Goal: Find specific page/section: Find specific page/section

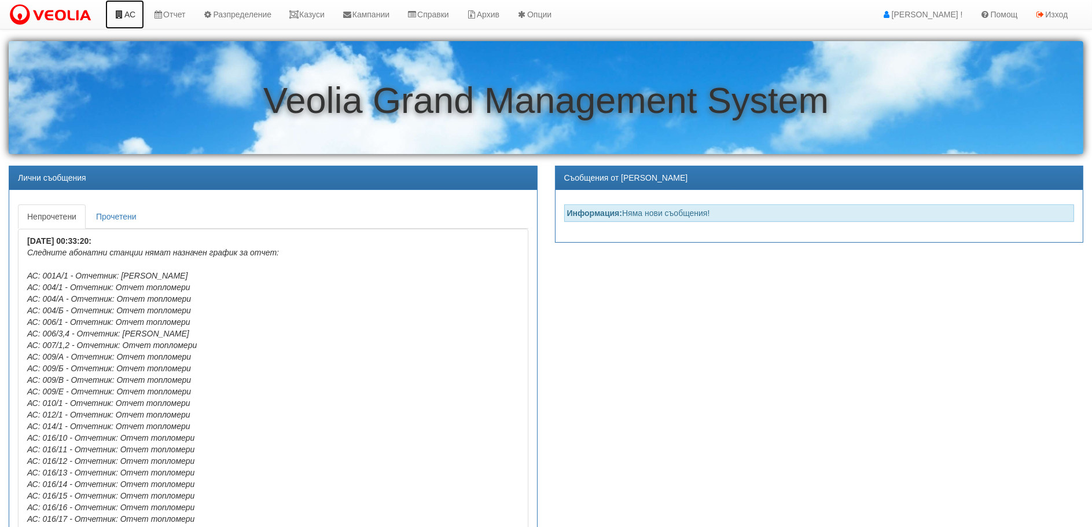
click at [129, 15] on link "АС" at bounding box center [124, 14] width 39 height 29
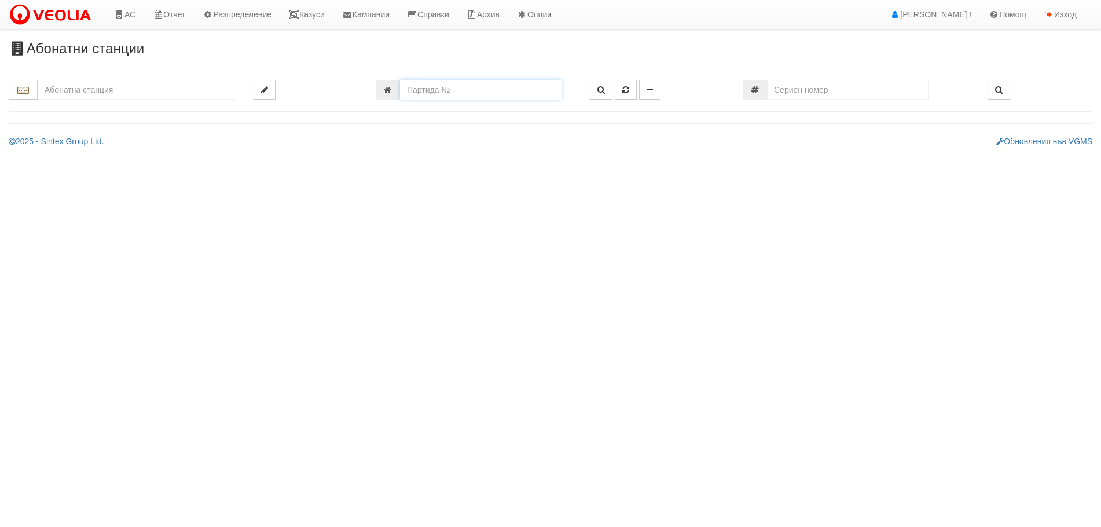
click at [423, 91] on input "number" at bounding box center [481, 90] width 162 height 20
type input "19627"
type input "216/6 - "ВЕОЛИЯ ЕНЕРДЖИ ВАРНА " ЕАД"
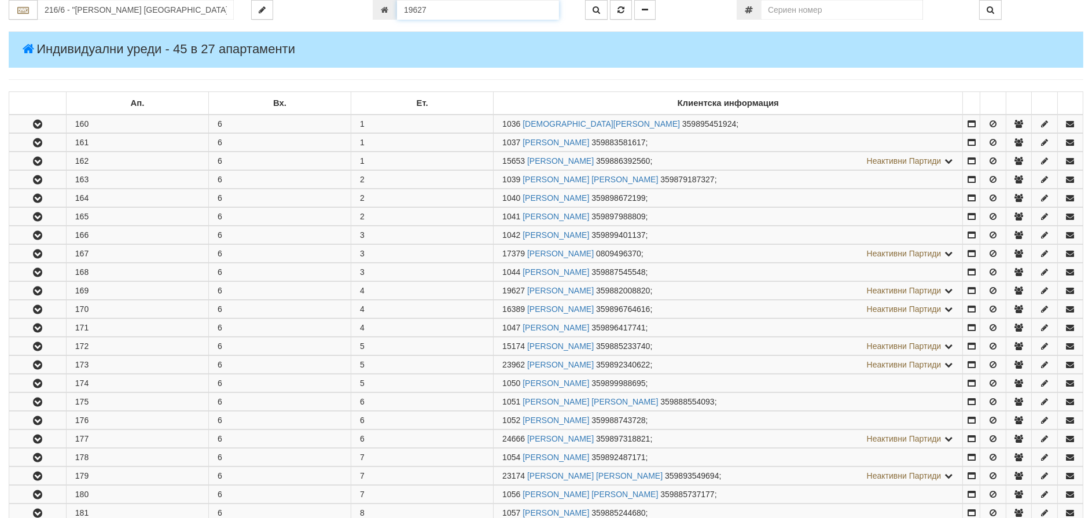
scroll to position [395, 0]
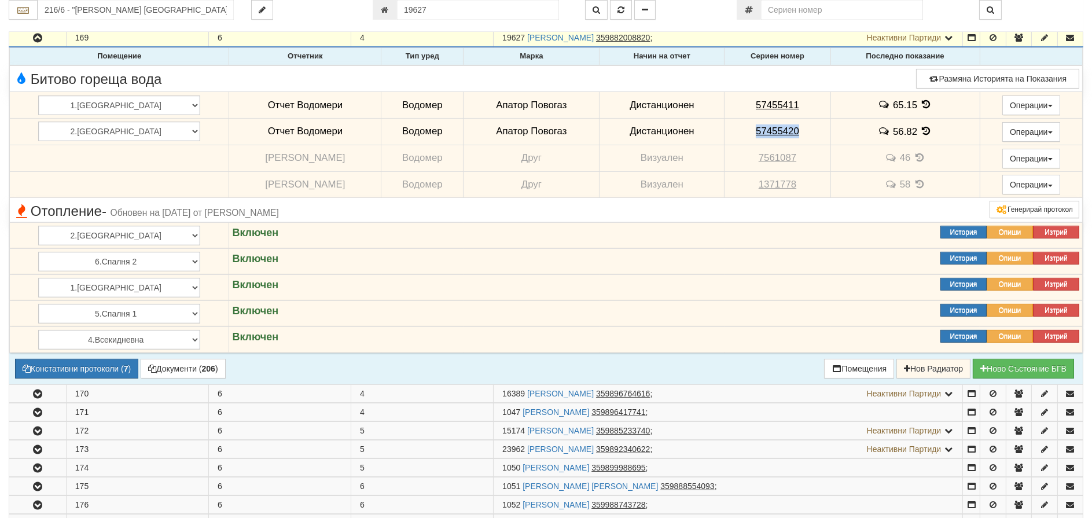
drag, startPoint x: 774, startPoint y: 130, endPoint x: 713, endPoint y: 130, distance: 61.4
click at [725, 130] on td "57455420" at bounding box center [778, 131] width 106 height 27
copy tcxspan "57455420"
drag, startPoint x: 781, startPoint y: 104, endPoint x: 714, endPoint y: 100, distance: 66.7
click at [725, 100] on td "57455411" at bounding box center [778, 105] width 106 height 27
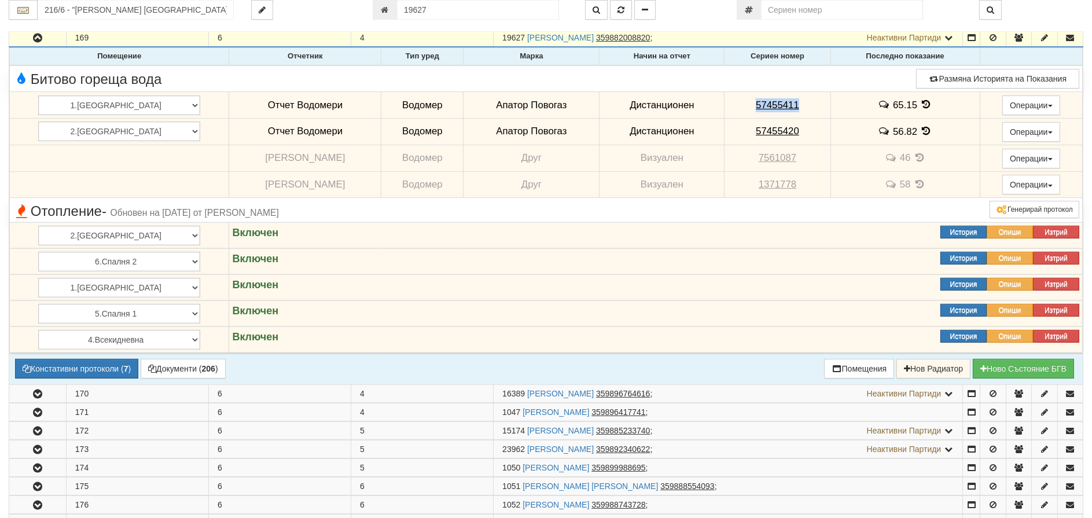
copy tcxspan "57455411"
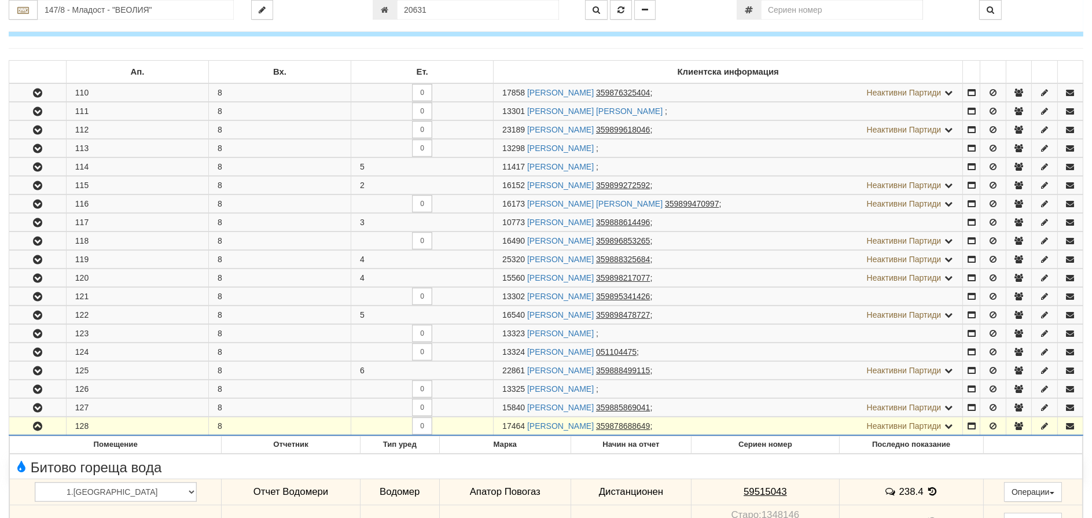
scroll to position [174, 0]
